Goal: Information Seeking & Learning: Check status

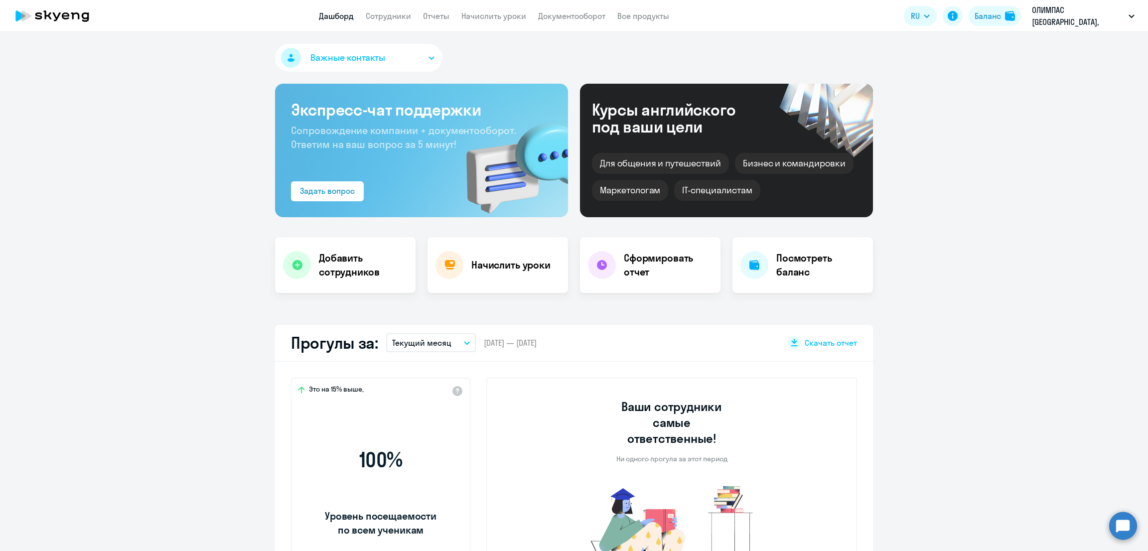
select select "30"
click at [388, 11] on link "Сотрудники" at bounding box center [388, 16] width 45 height 10
select select "30"
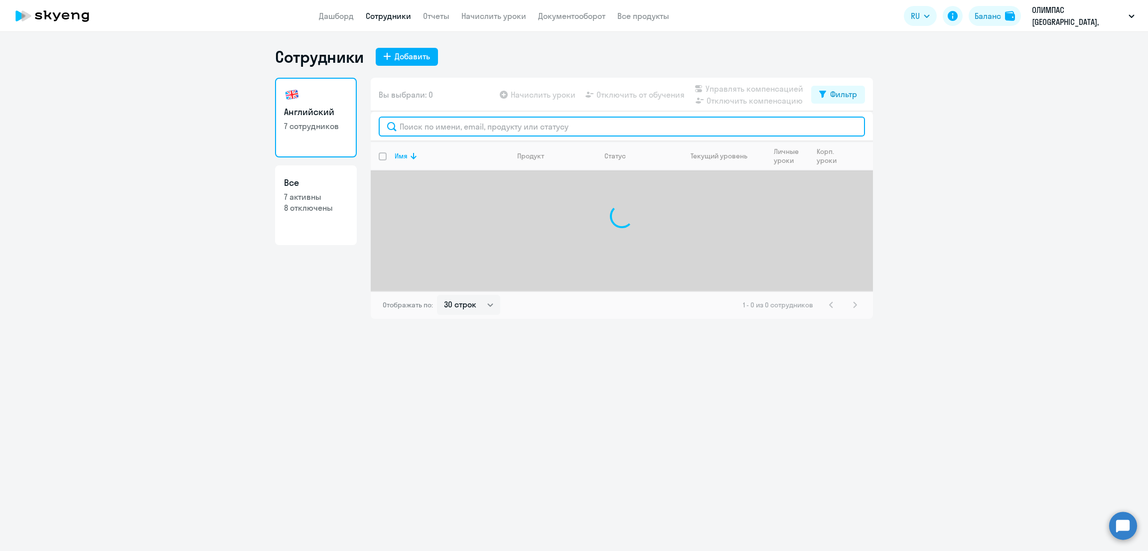
click at [515, 120] on input "text" at bounding box center [622, 127] width 486 height 20
paste input "[EMAIL_ADDRESS][DOMAIN_NAME]"
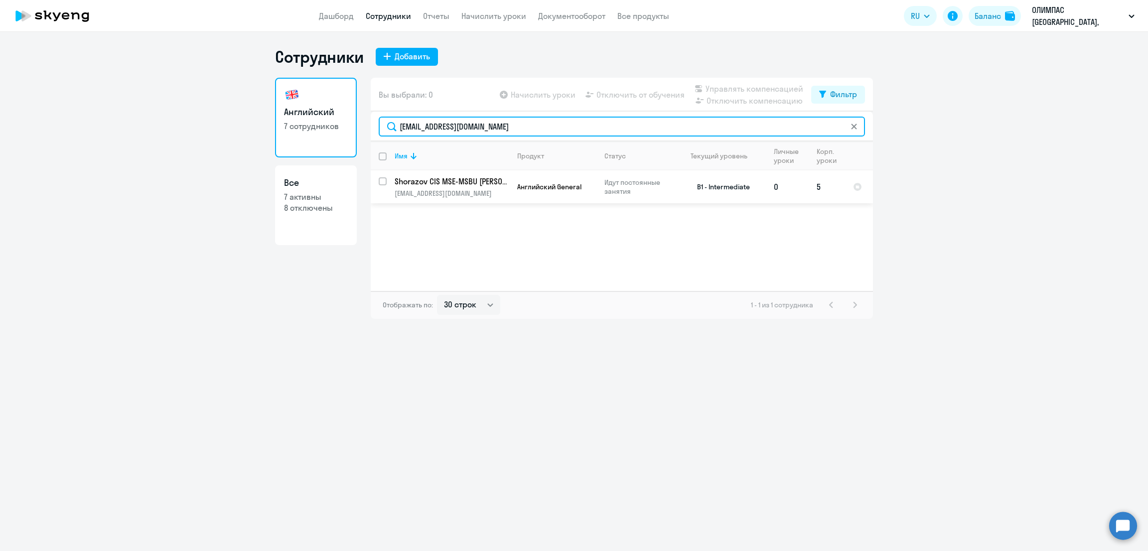
type input "[EMAIL_ADDRESS][DOMAIN_NAME]"
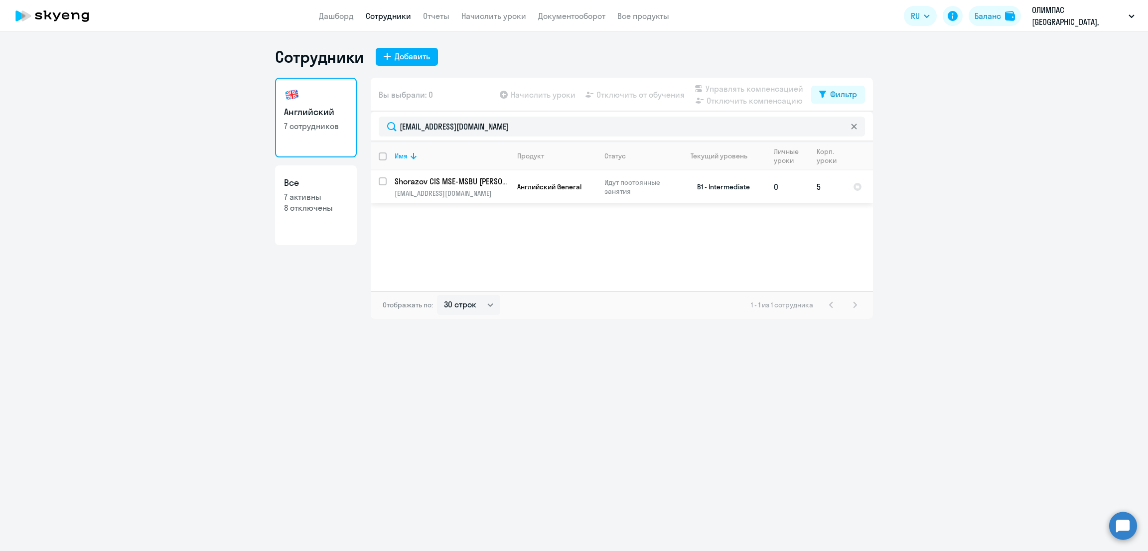
click at [448, 191] on p "[EMAIL_ADDRESS][DOMAIN_NAME]" at bounding box center [452, 193] width 114 height 9
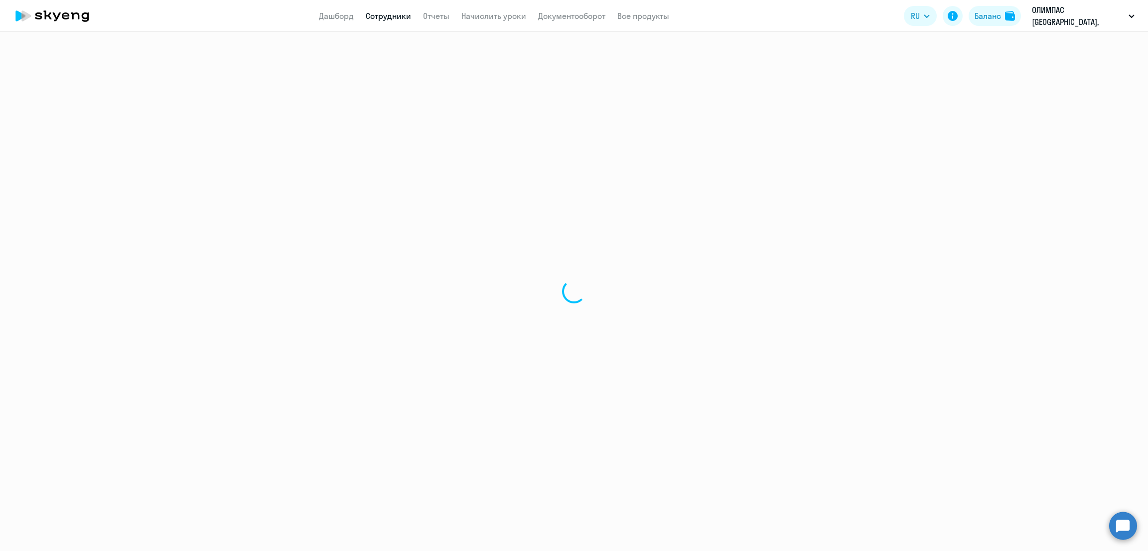
select select "english"
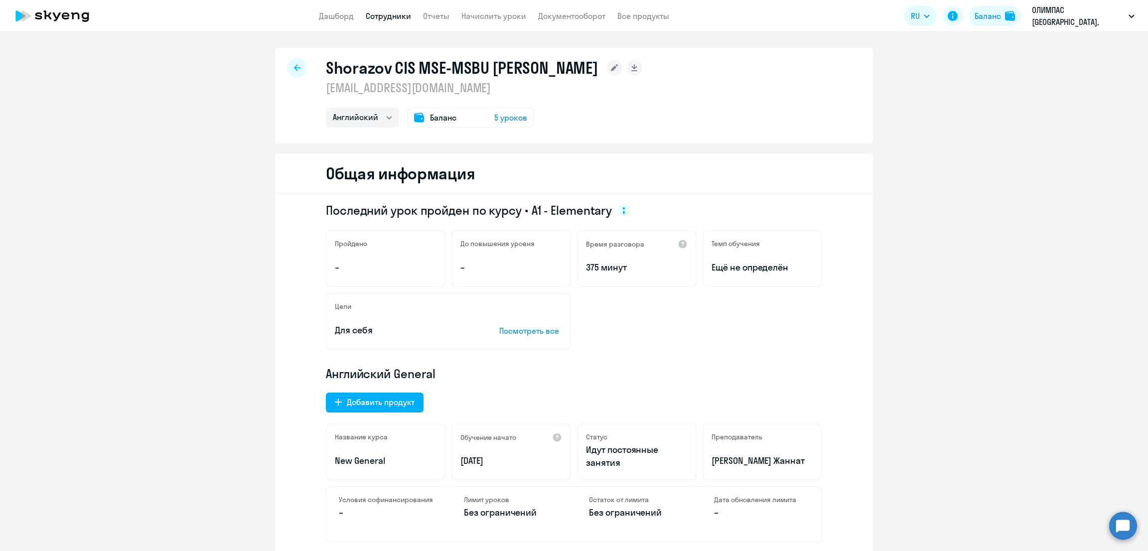
click at [395, 17] on link "Сотрудники" at bounding box center [388, 16] width 45 height 10
select select "30"
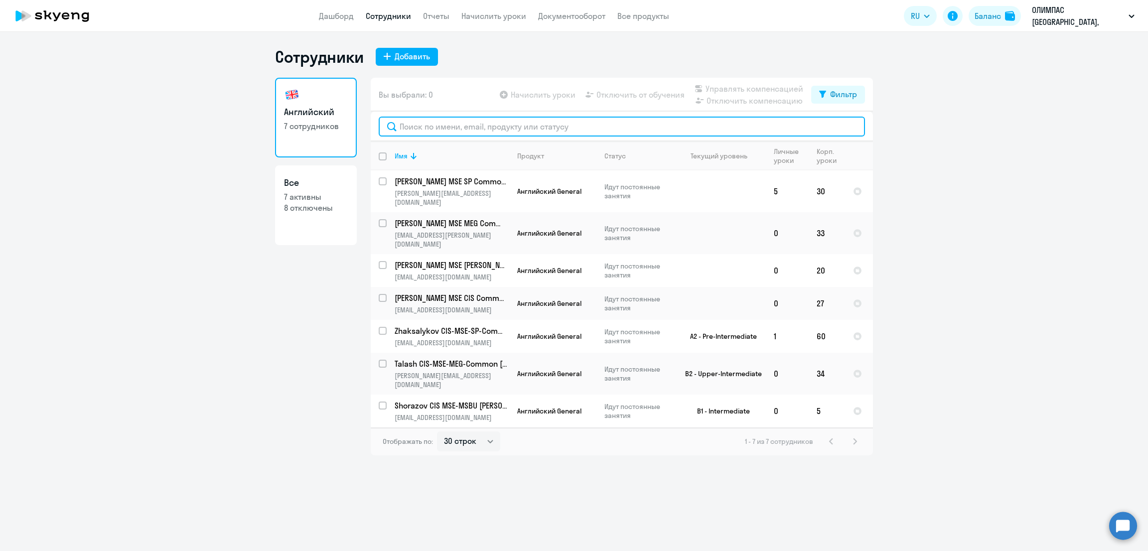
click at [458, 124] on input "text" at bounding box center [622, 127] width 486 height 20
paste input "[EMAIL_ADDRESS][DOMAIN_NAME]"
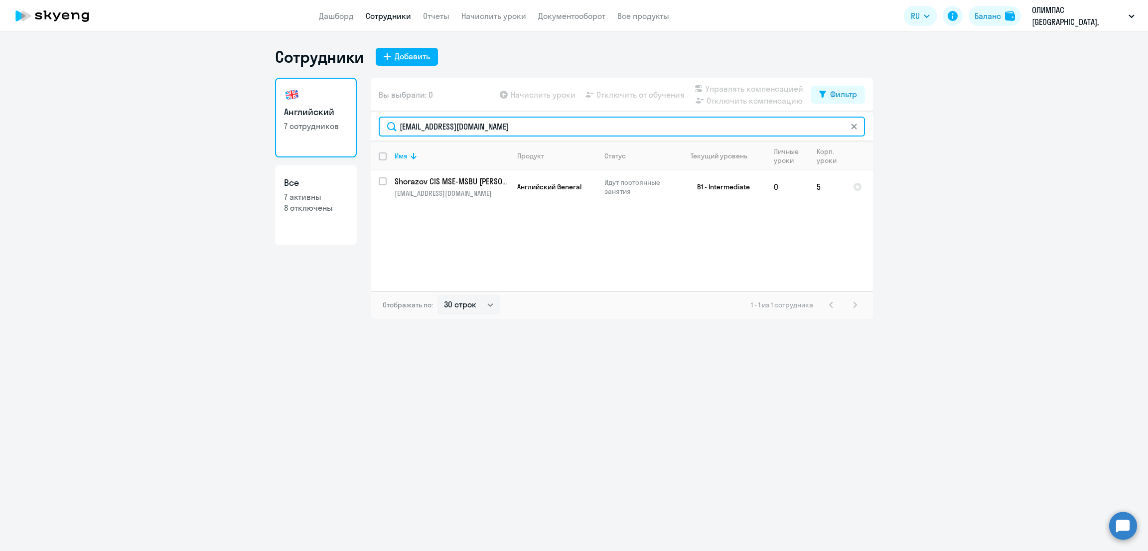
type input "[EMAIL_ADDRESS][DOMAIN_NAME]"
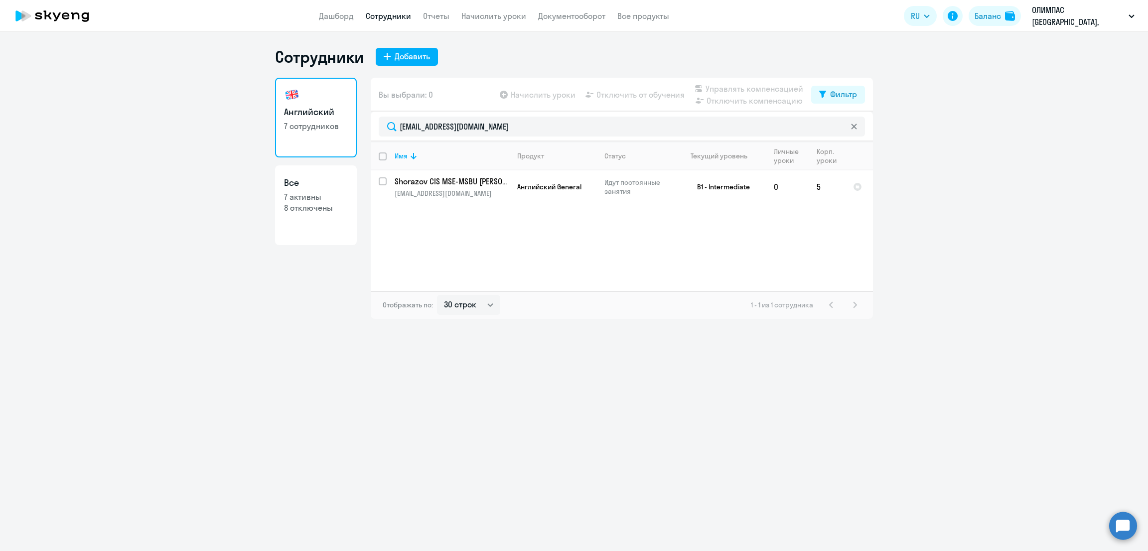
click at [348, 28] on app-header "Дашборд Сотрудники Отчеты Начислить уроки Документооборот Все продукты Дашборд …" at bounding box center [574, 16] width 1148 height 32
click at [346, 19] on link "Дашборд" at bounding box center [336, 16] width 35 height 10
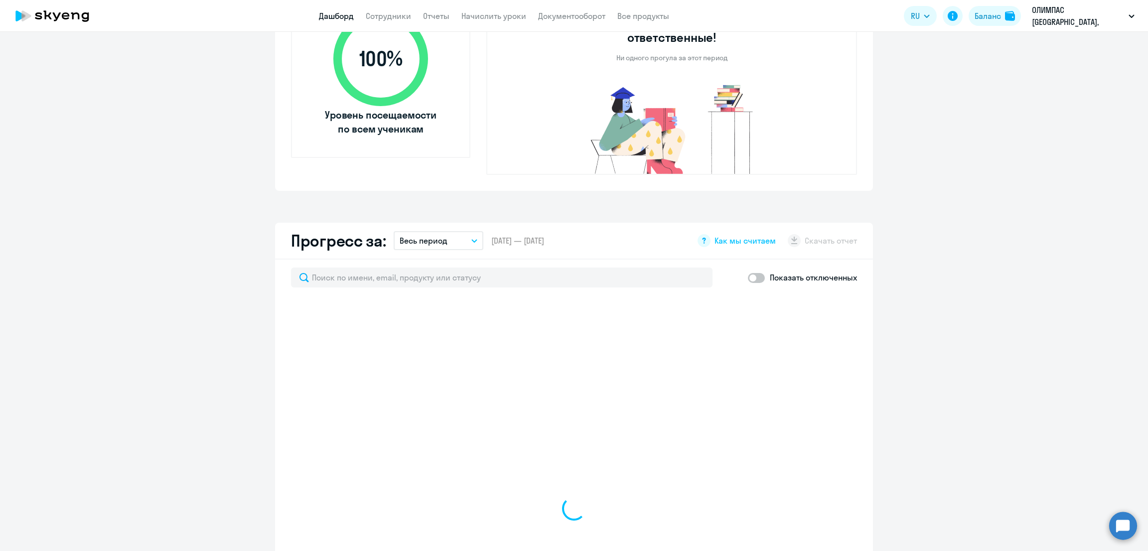
scroll to position [498, 0]
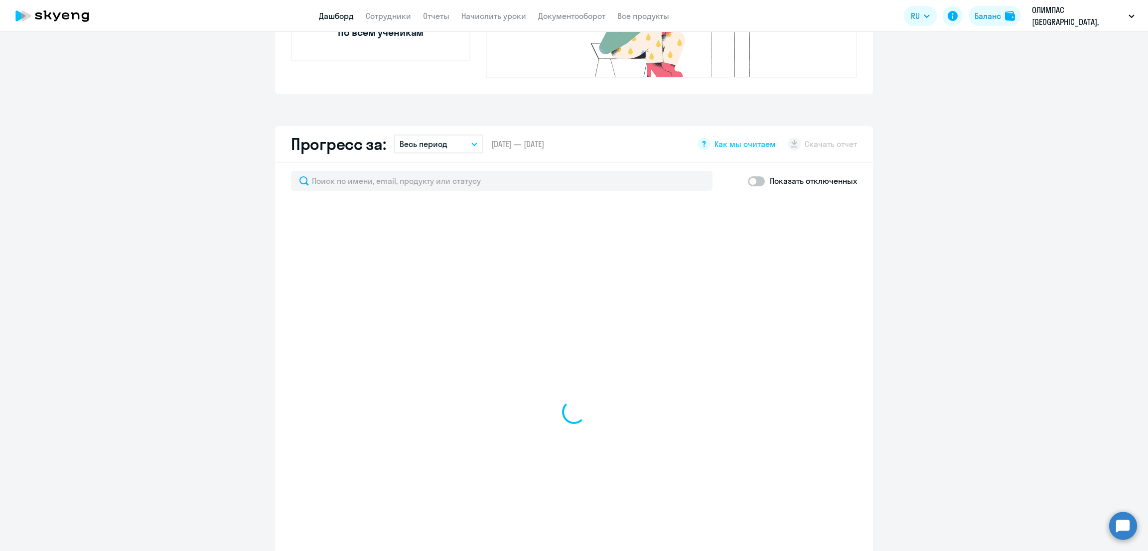
select select "30"
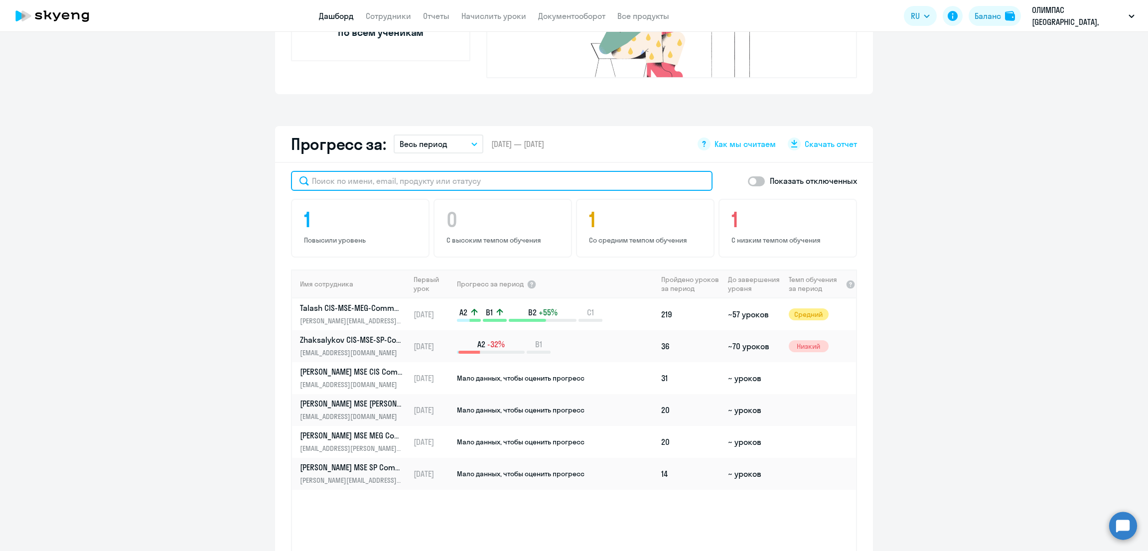
click at [413, 171] on input "text" at bounding box center [502, 181] width 422 height 20
paste input "[EMAIL_ADDRESS][DOMAIN_NAME]"
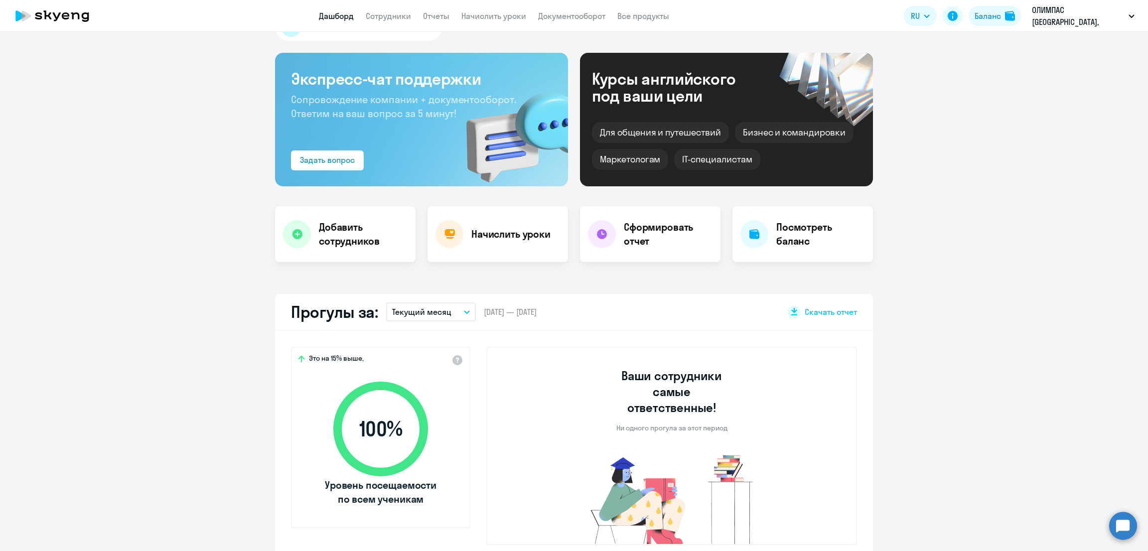
scroll to position [0, 0]
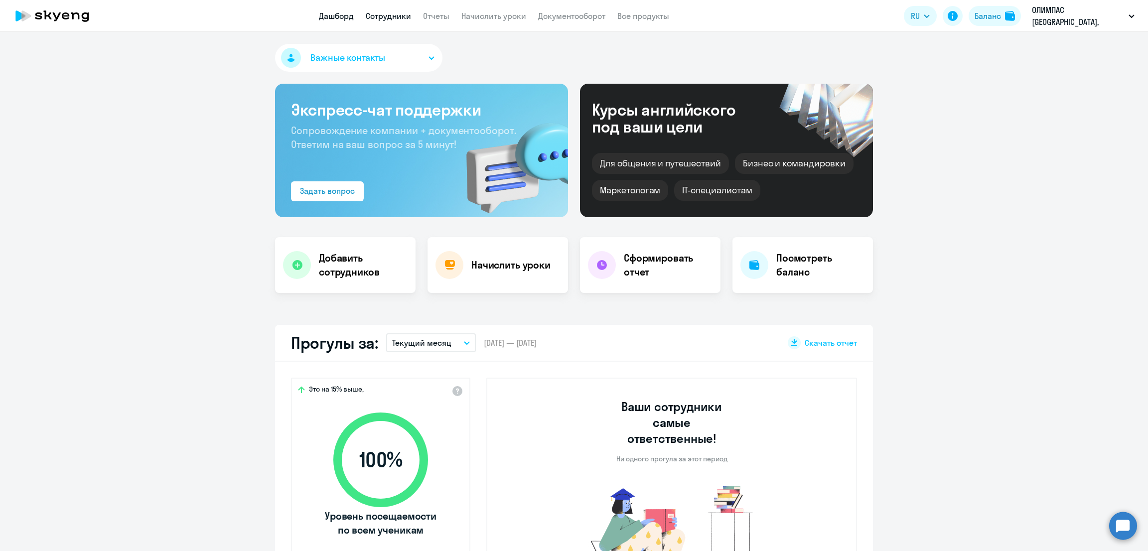
type input "[EMAIL_ADDRESS][DOMAIN_NAME]"
click at [398, 12] on link "Сотрудники" at bounding box center [388, 16] width 45 height 10
select select "30"
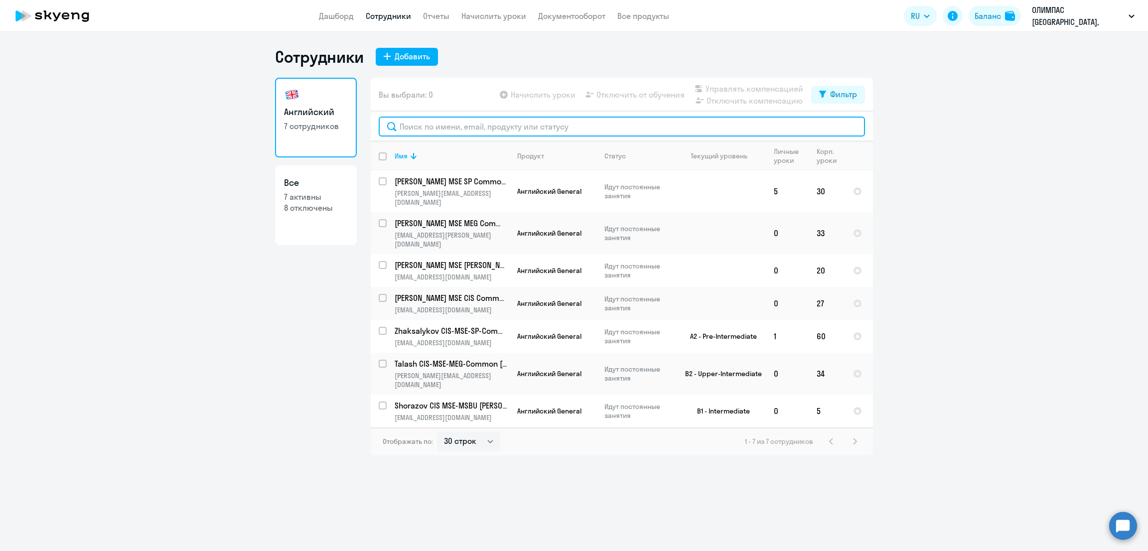
click at [519, 129] on input "text" at bounding box center [622, 127] width 486 height 20
paste input "[EMAIL_ADDRESS][DOMAIN_NAME]"
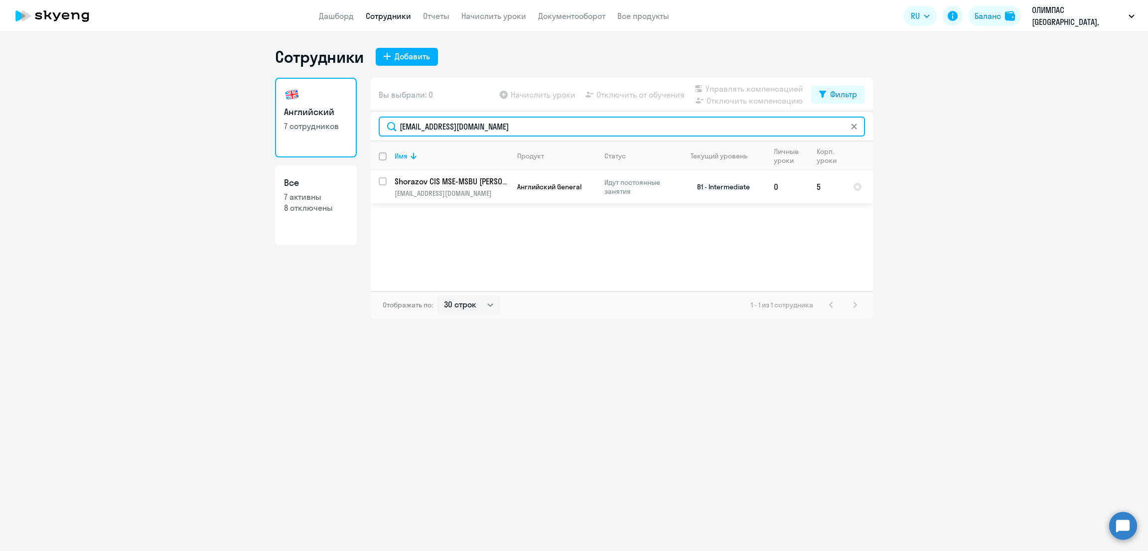
type input "[EMAIL_ADDRESS][DOMAIN_NAME]"
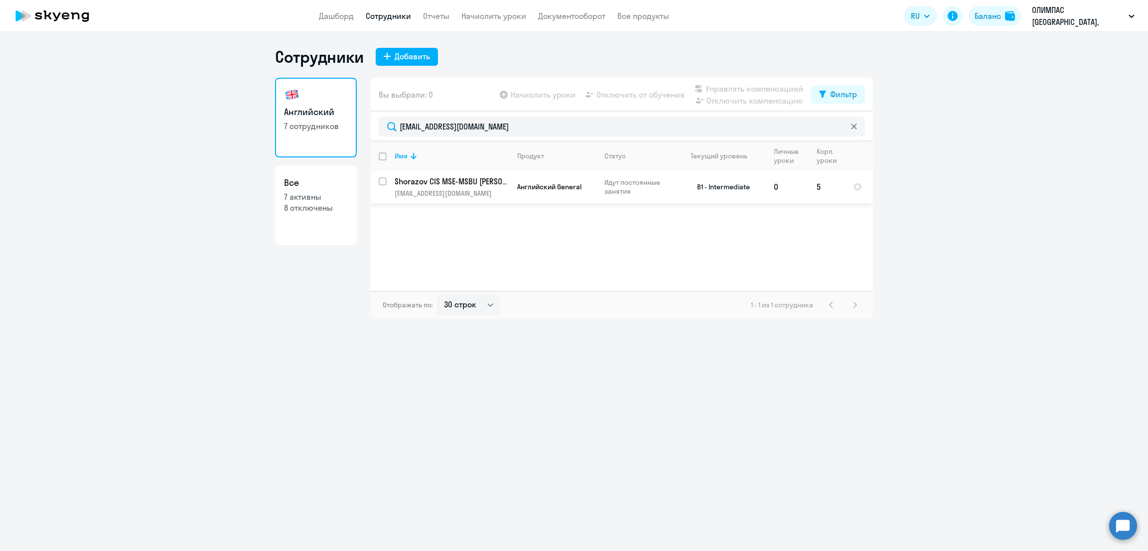
click at [438, 182] on p "Shorazov CIS MSE-MSBU [PERSON_NAME]" at bounding box center [451, 181] width 113 height 11
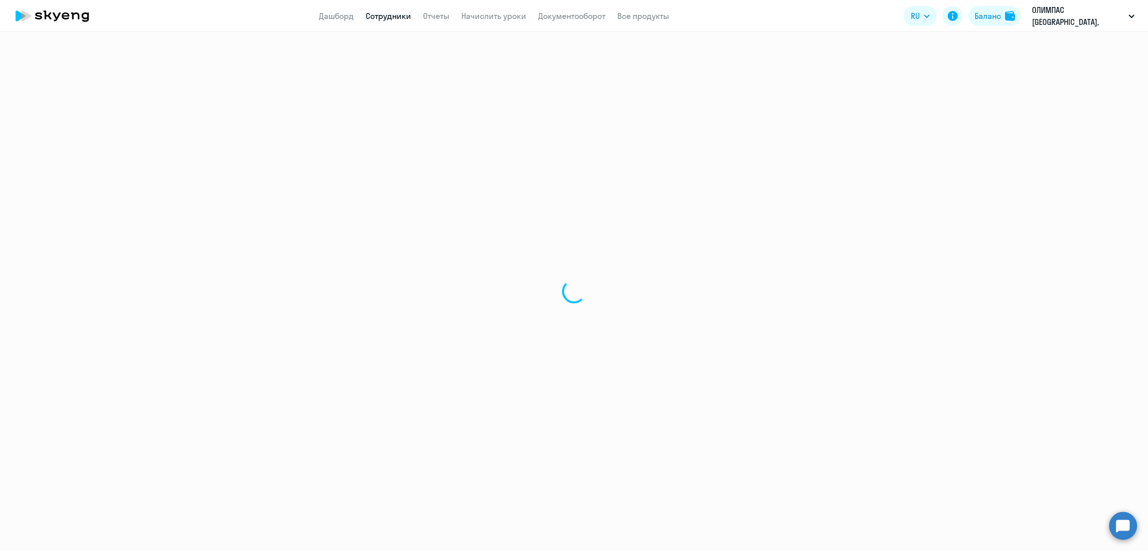
select select "english"
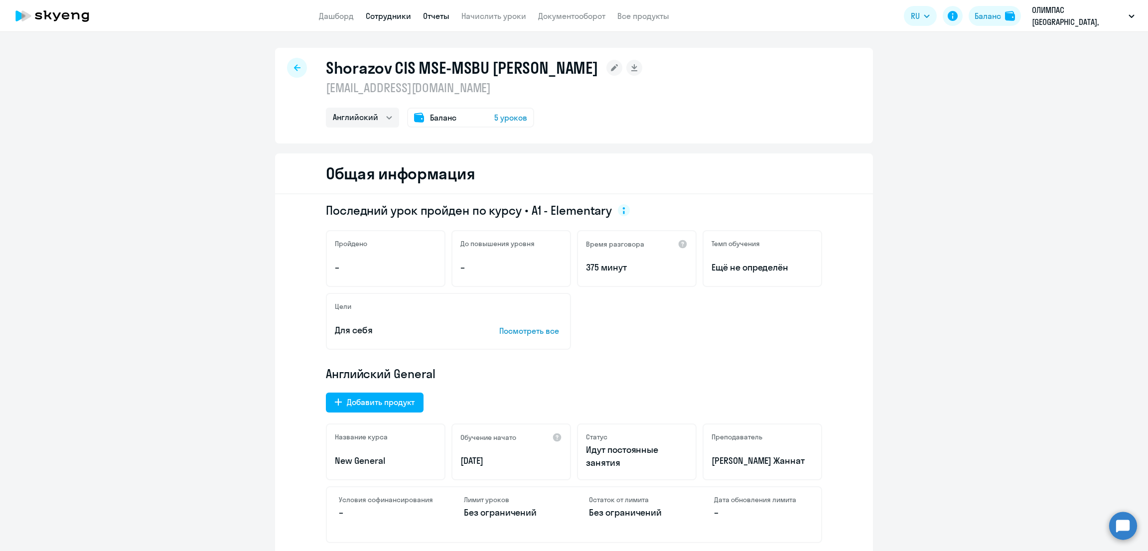
click at [441, 15] on link "Отчеты" at bounding box center [436, 16] width 26 height 10
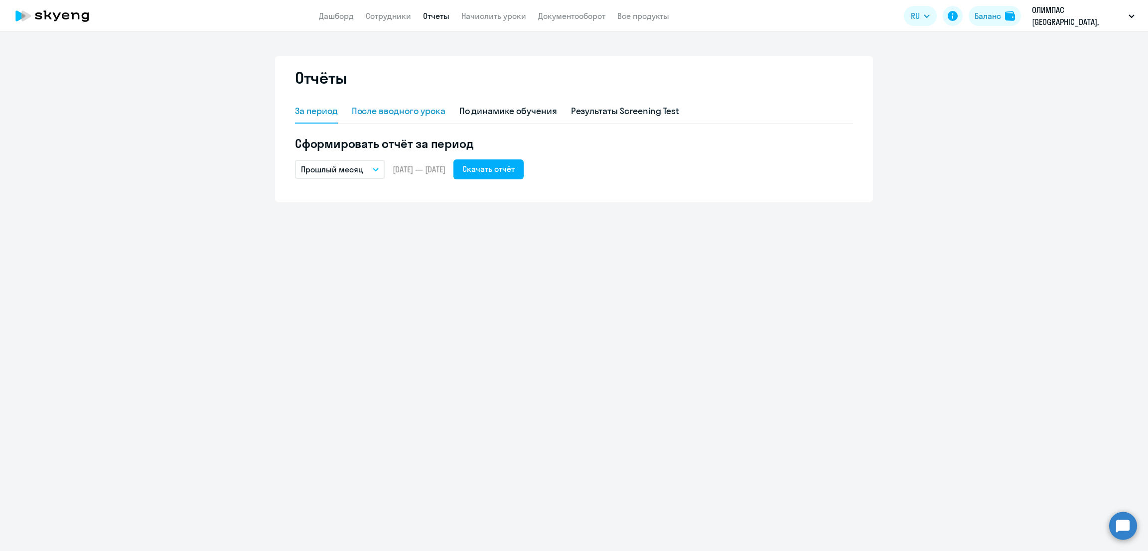
click at [387, 111] on div "После вводного урока" at bounding box center [399, 111] width 94 height 13
select select "10"
